Goal: Book appointment/travel/reservation

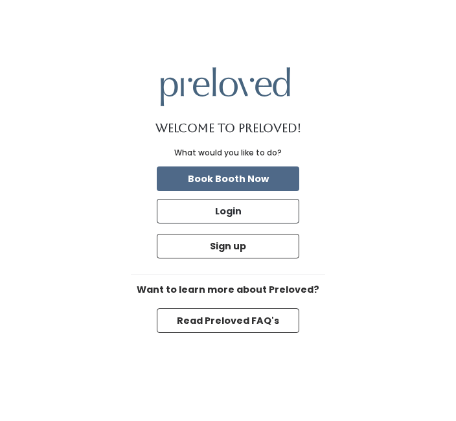
click at [268, 191] on button "Book Booth Now" at bounding box center [228, 178] width 142 height 25
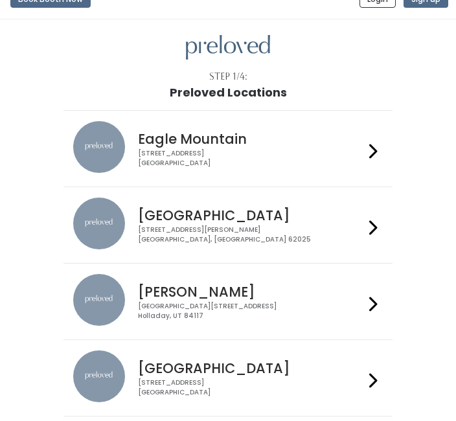
scroll to position [20, 0]
click at [381, 378] on div at bounding box center [373, 377] width 19 height 55
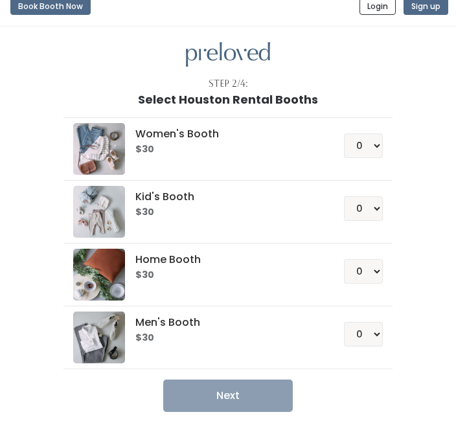
scroll to position [24, 0]
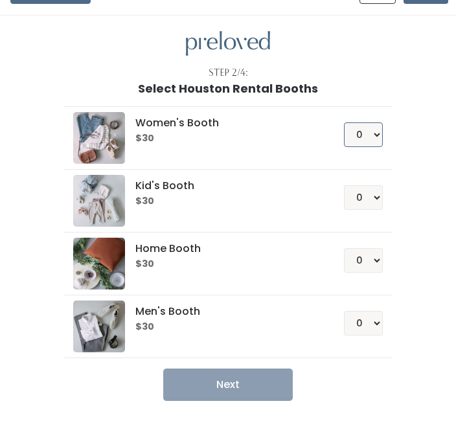
click at [382, 134] on select "0 1 2 3 4" at bounding box center [363, 134] width 39 height 25
select select "1"
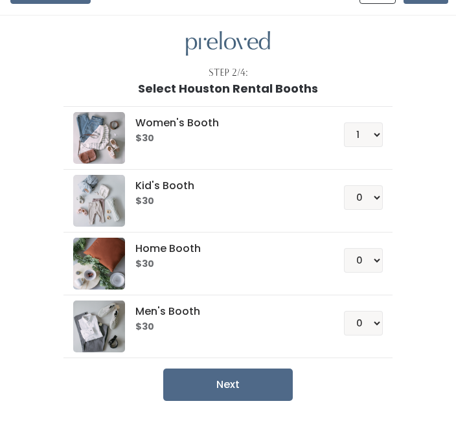
click at [270, 386] on button "Next" at bounding box center [227, 384] width 129 height 32
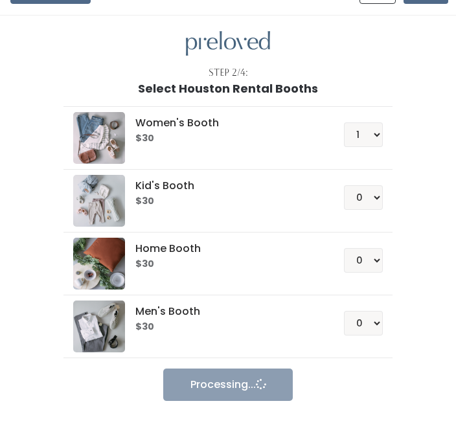
scroll to position [69, 0]
